Goal: Transaction & Acquisition: Book appointment/travel/reservation

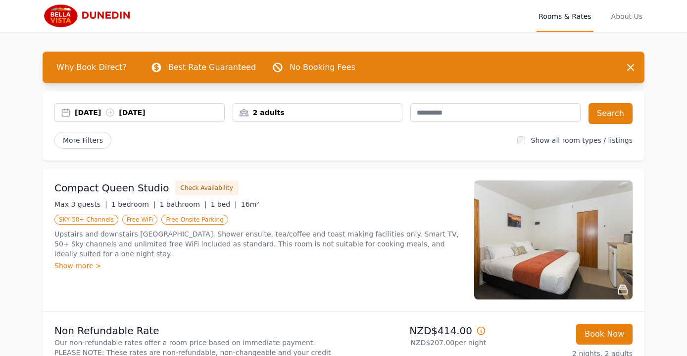
click at [344, 113] on div "2 adults" at bounding box center [317, 112] width 169 height 10
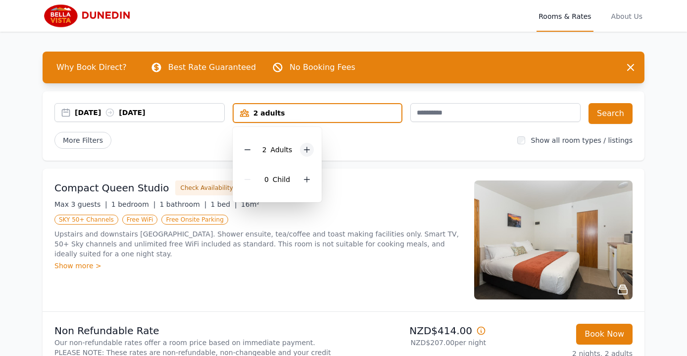
click at [310, 147] on icon at bounding box center [307, 150] width 8 height 8
click at [358, 185] on div "Compact Queen Studio Check Availability" at bounding box center [258, 187] width 408 height 15
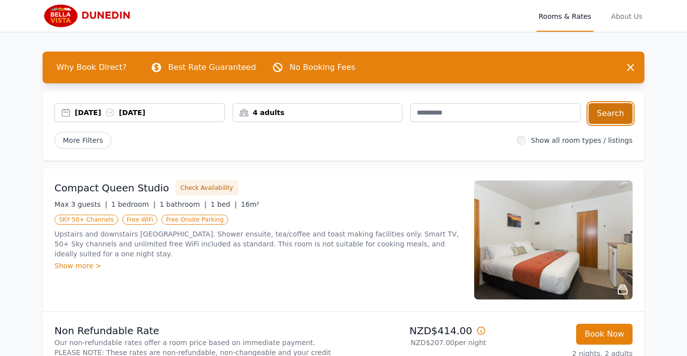
click at [611, 111] on button "Search" at bounding box center [611, 113] width 44 height 21
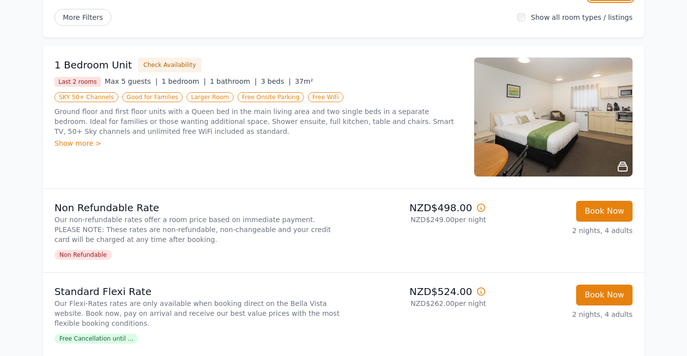
scroll to position [124, 0]
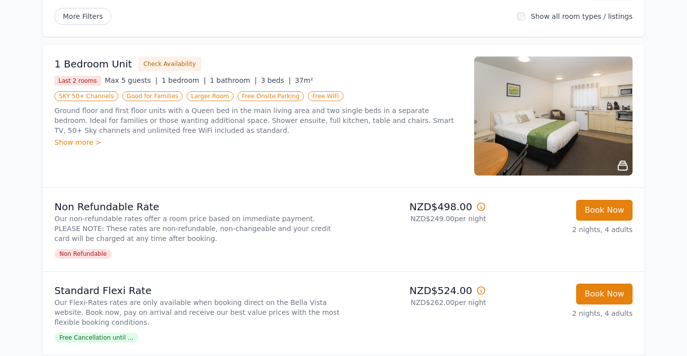
click at [83, 143] on div "Show more >" at bounding box center [258, 142] width 408 height 10
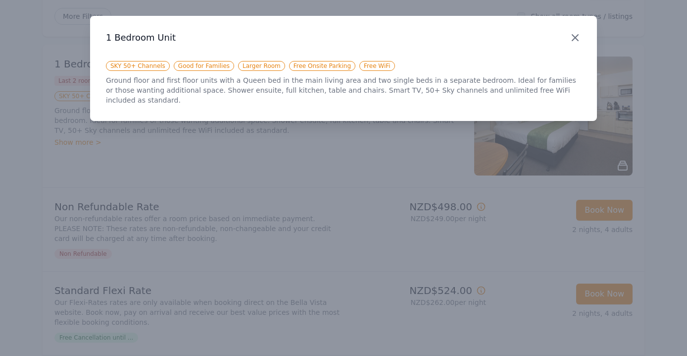
click at [575, 38] on icon "button" at bounding box center [575, 38] width 6 height 6
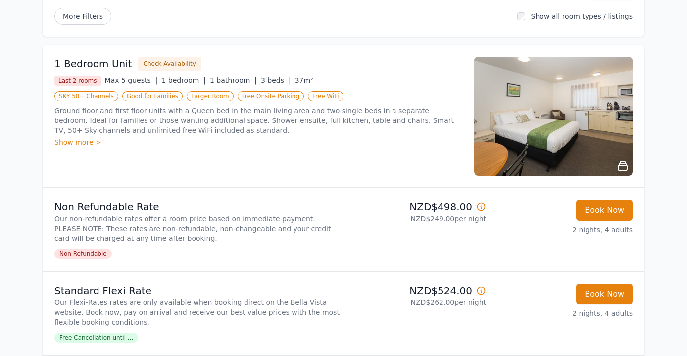
scroll to position [115, 0]
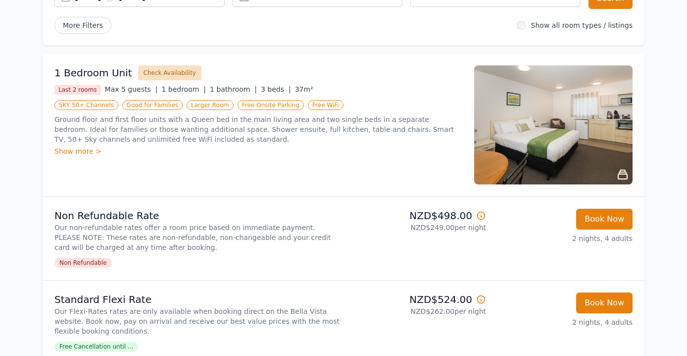
click at [171, 70] on button "Check Availability" at bounding box center [169, 72] width 63 height 15
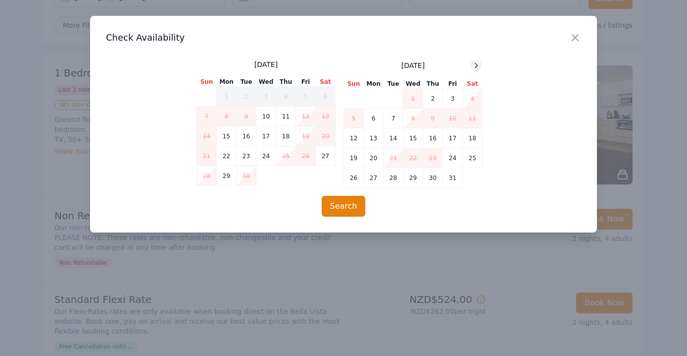
click at [474, 64] on icon at bounding box center [476, 65] width 8 height 8
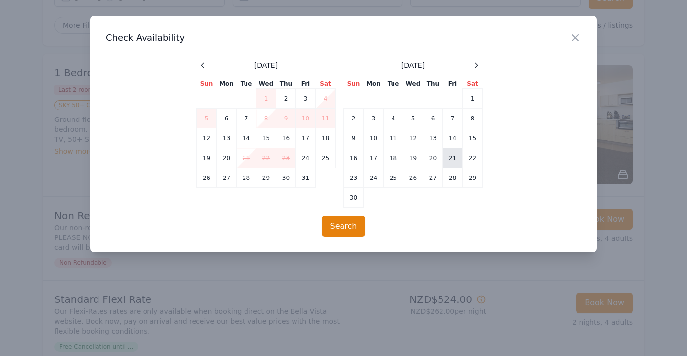
click at [454, 155] on td "21" at bounding box center [453, 158] width 20 height 20
click at [355, 176] on td "23" at bounding box center [354, 178] width 20 height 20
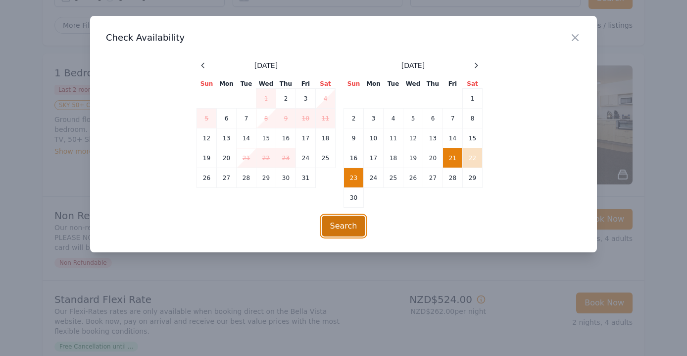
click at [343, 224] on button "Search" at bounding box center [344, 225] width 44 height 21
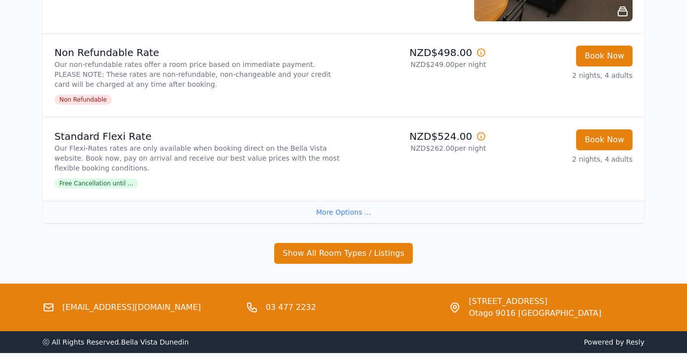
scroll to position [277, 0]
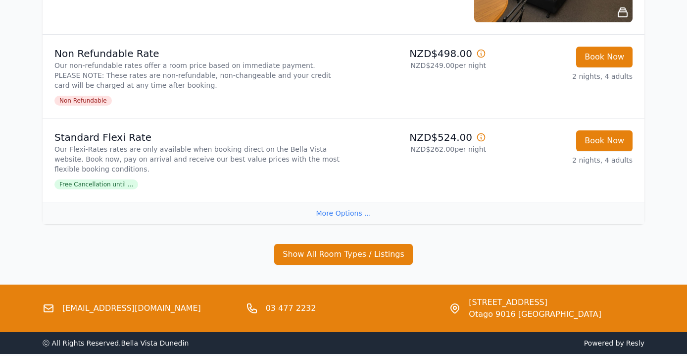
click at [124, 186] on span "Free Cancellation until ..." at bounding box center [96, 184] width 84 height 10
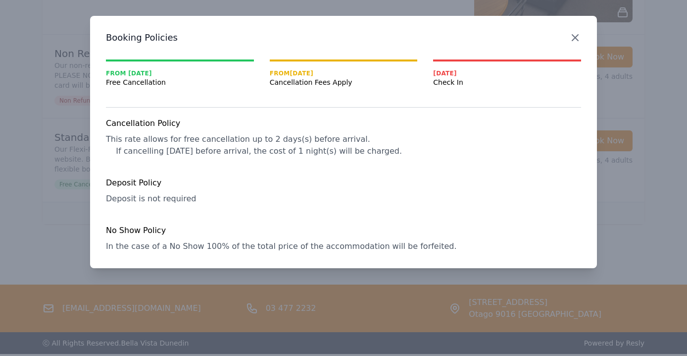
click at [576, 36] on icon "button" at bounding box center [575, 38] width 6 height 6
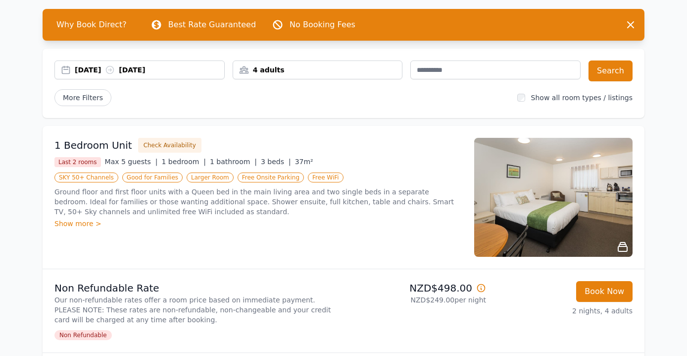
scroll to position [0, 0]
